Goal: Submit feedback/report problem

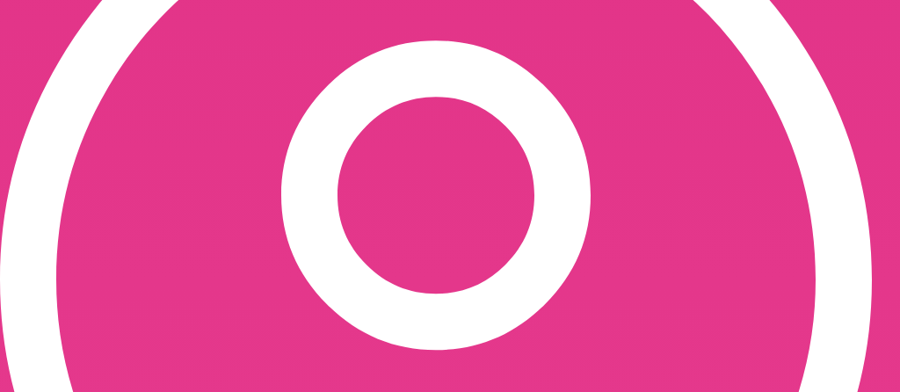
scroll to position [363, 0]
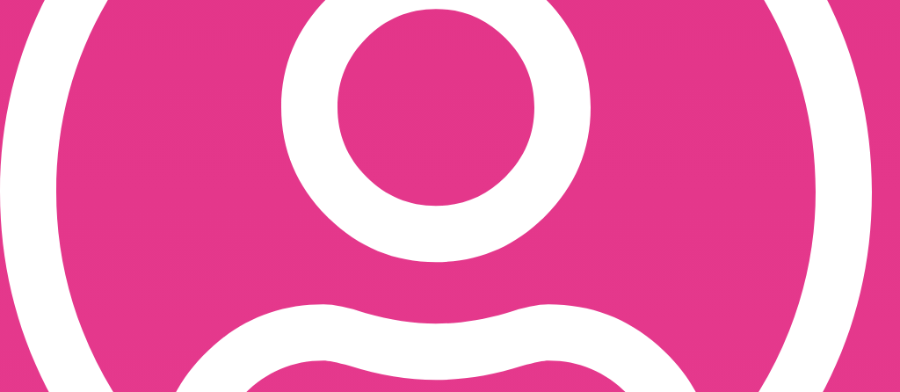
scroll to position [475, 0]
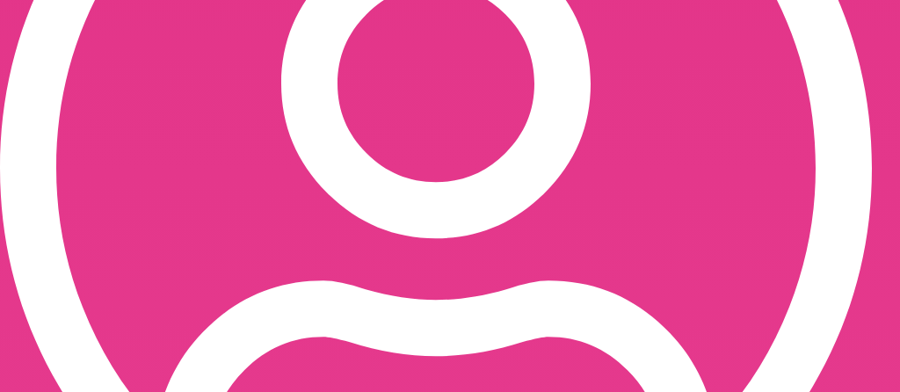
type input "**********"
